Goal: Task Accomplishment & Management: Manage account settings

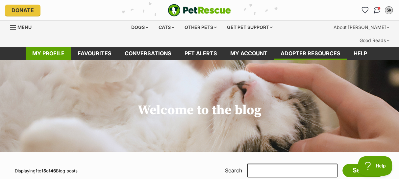
click at [51, 47] on link "My profile" at bounding box center [48, 53] width 45 height 13
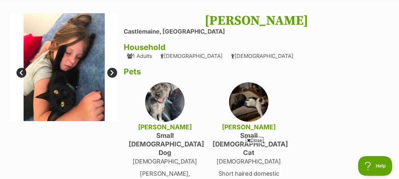
scroll to position [60, 0]
click at [110, 67] on link "Next" at bounding box center [112, 72] width 10 height 10
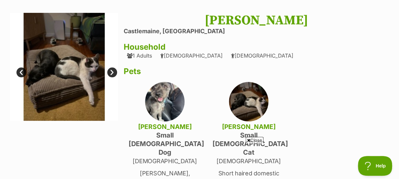
click at [110, 67] on link "Next" at bounding box center [112, 72] width 10 height 10
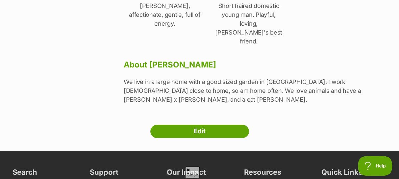
scroll to position [228, 0]
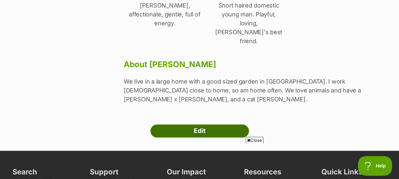
click at [192, 124] on link "Edit" at bounding box center [199, 130] width 99 height 13
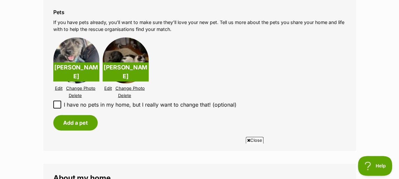
scroll to position [741, 0]
